Goal: Task Accomplishment & Management: Manage account settings

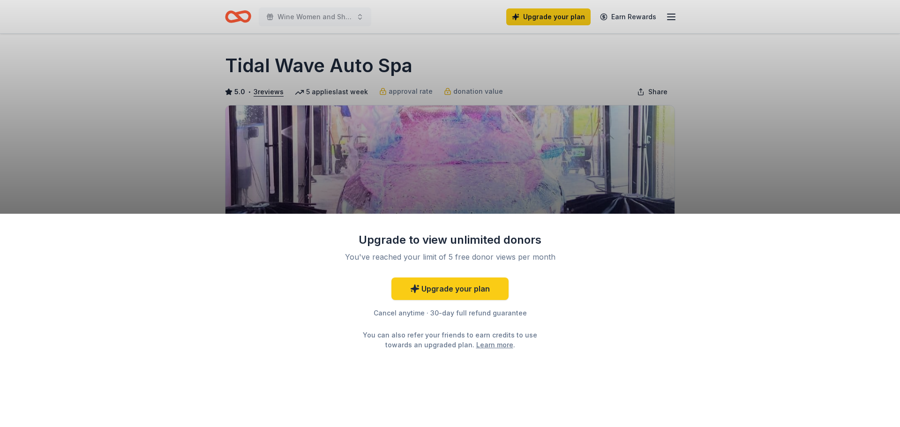
click at [760, 122] on div "Upgrade to view unlimited donors You've reached your limit of 5 free donor view…" at bounding box center [450, 213] width 900 height 427
click at [480, 336] on div "You can also refer your friends to earn credits to use towards an upgraded plan…" at bounding box center [449, 340] width 191 height 20
click at [476, 347] on link "Learn more" at bounding box center [494, 345] width 37 height 10
click at [297, 39] on div "Upgrade to view unlimited donors You've reached your limit of 5 free donor view…" at bounding box center [450, 213] width 900 height 427
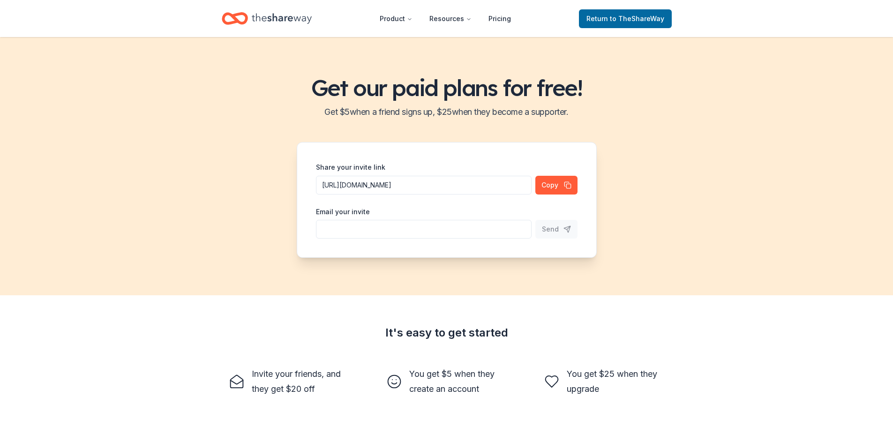
click at [257, 16] on icon "Home" at bounding box center [282, 18] width 60 height 10
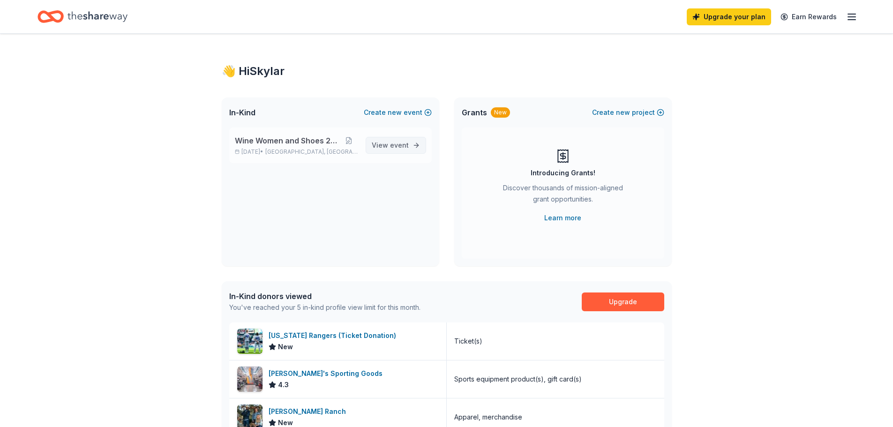
click at [407, 143] on span "event" at bounding box center [399, 145] width 19 height 8
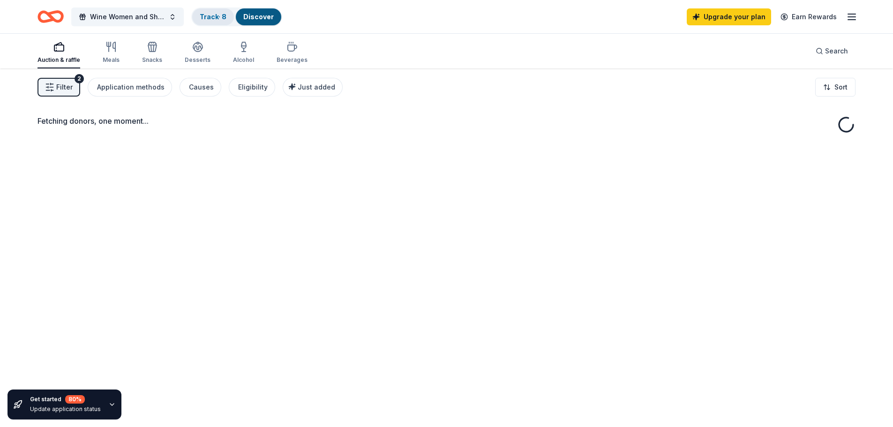
click at [224, 15] on link "Track · 8" at bounding box center [213, 17] width 27 height 8
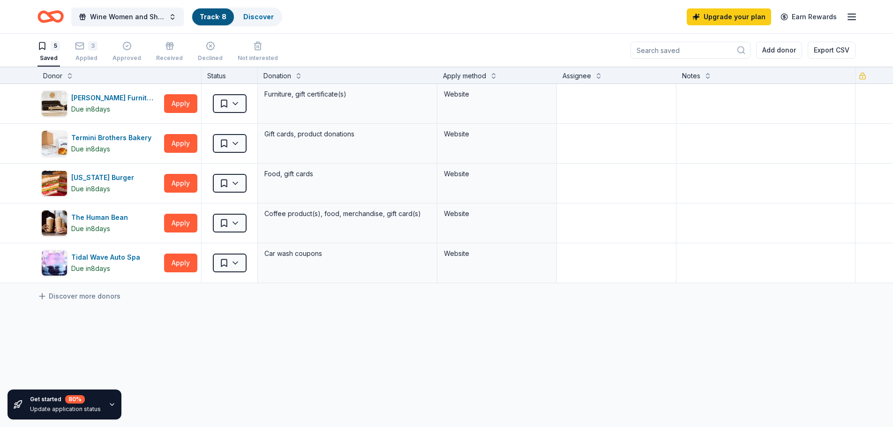
click at [65, 49] on div "5 Saved 3 Applied Approved Received Declined Not interested" at bounding box center [157, 51] width 240 height 29
click at [80, 52] on div "3 Applied" at bounding box center [86, 51] width 22 height 21
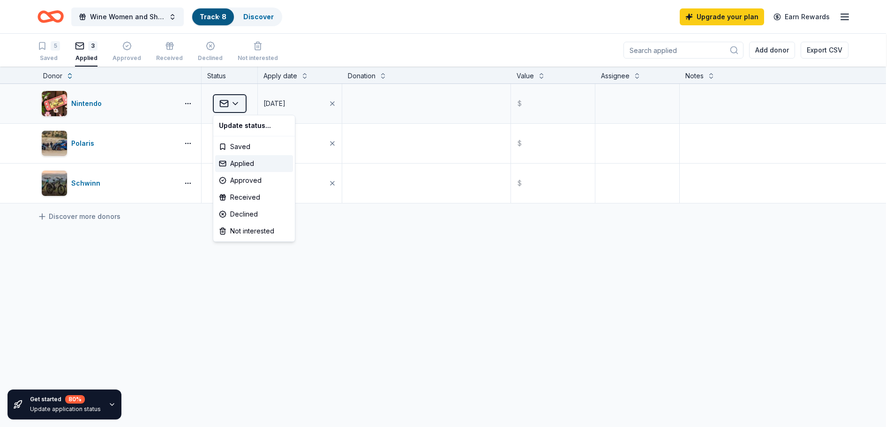
click at [232, 100] on html "Wine Women and Shoes 2025 Track · 8 Discover Upgrade your plan Earn Rewards 5 S…" at bounding box center [446, 213] width 893 height 427
click at [461, 271] on html "Wine Women and Shoes 2025 Track · 8 Discover Upgrade your plan Earn Rewards 5 S…" at bounding box center [450, 213] width 900 height 427
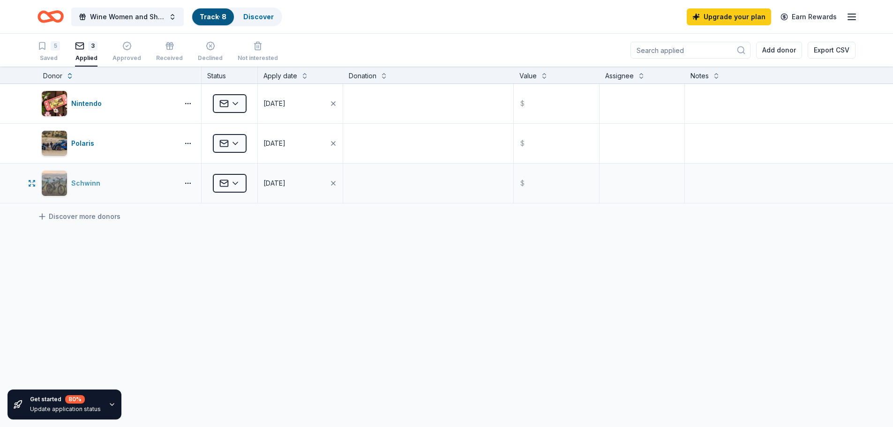
click at [93, 184] on div "Schwinn" at bounding box center [87, 183] width 33 height 11
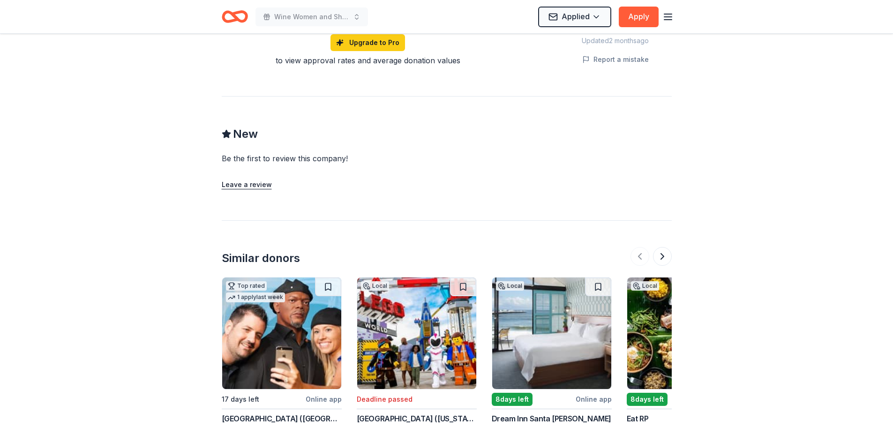
scroll to position [955, 0]
